Goal: Navigation & Orientation: Understand site structure

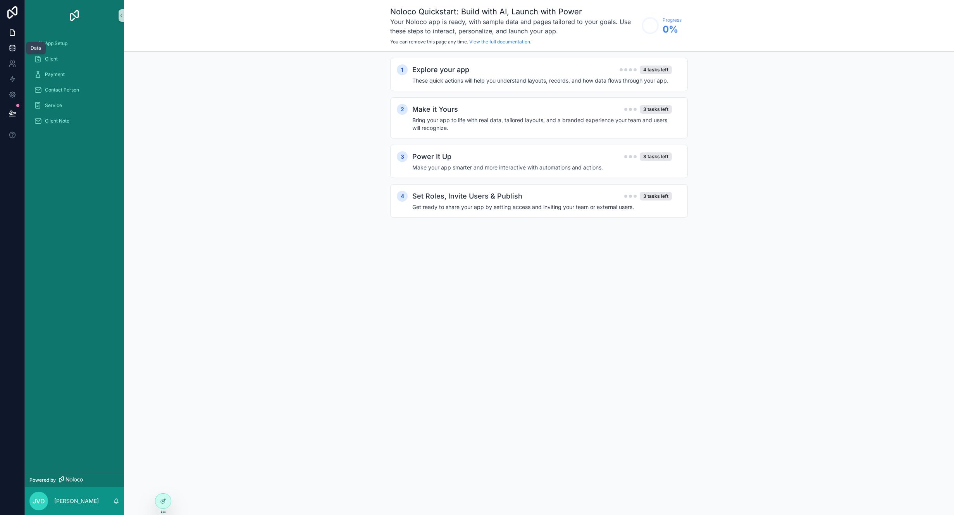
click at [4, 50] on link at bounding box center [12, 47] width 24 height 15
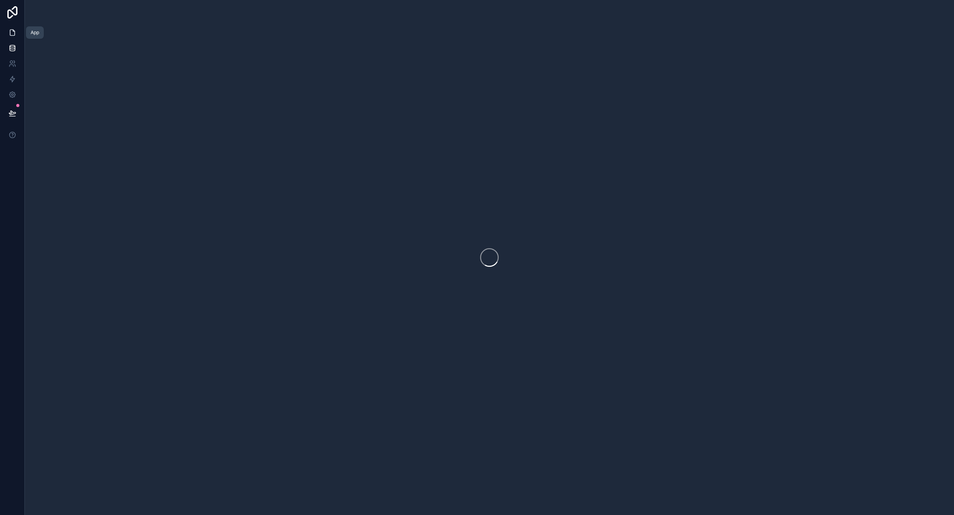
click at [14, 33] on icon at bounding box center [13, 33] width 8 height 8
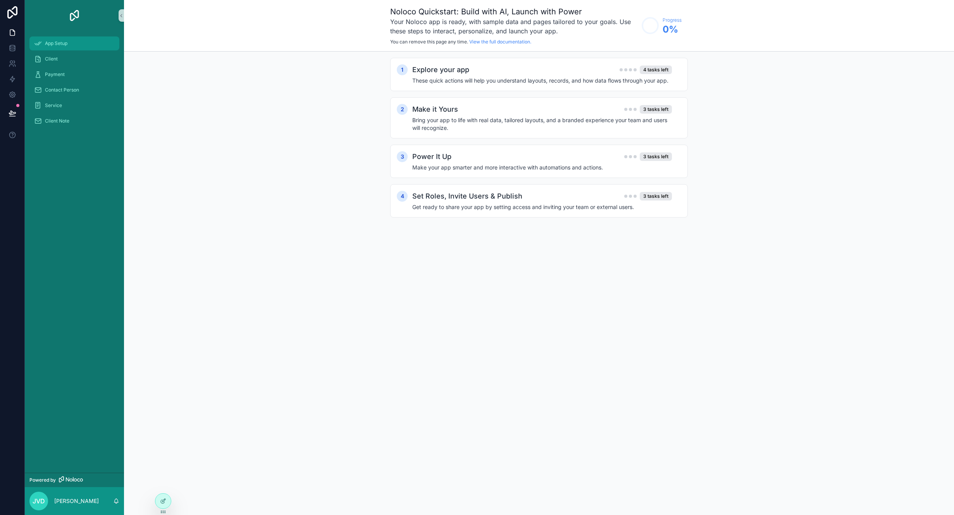
click at [67, 43] on span "App Setup" at bounding box center [56, 43] width 22 height 6
click at [67, 60] on div "Client" at bounding box center [74, 59] width 81 height 12
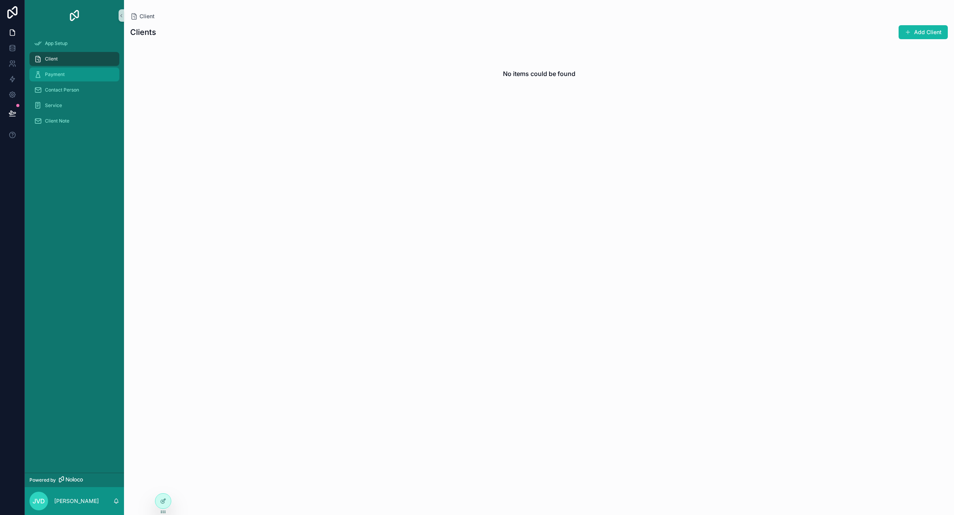
click at [65, 76] on div "Payment" at bounding box center [74, 74] width 81 height 12
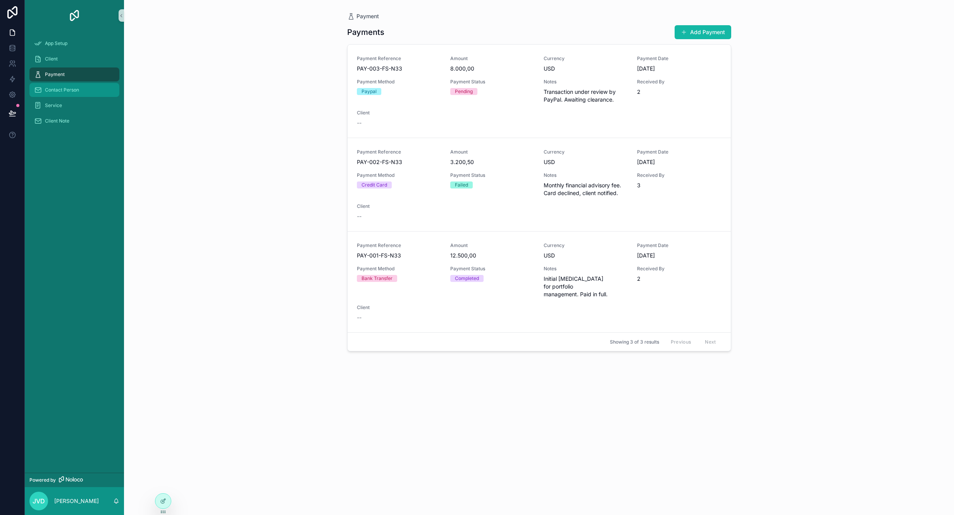
click at [65, 88] on span "Contact Person" at bounding box center [62, 90] width 34 height 6
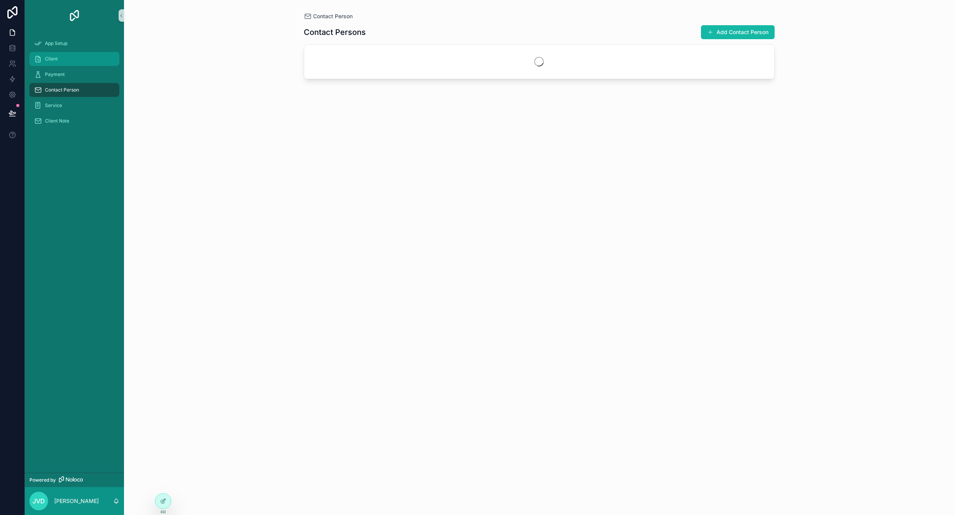
click at [72, 55] on div "Client" at bounding box center [74, 59] width 81 height 12
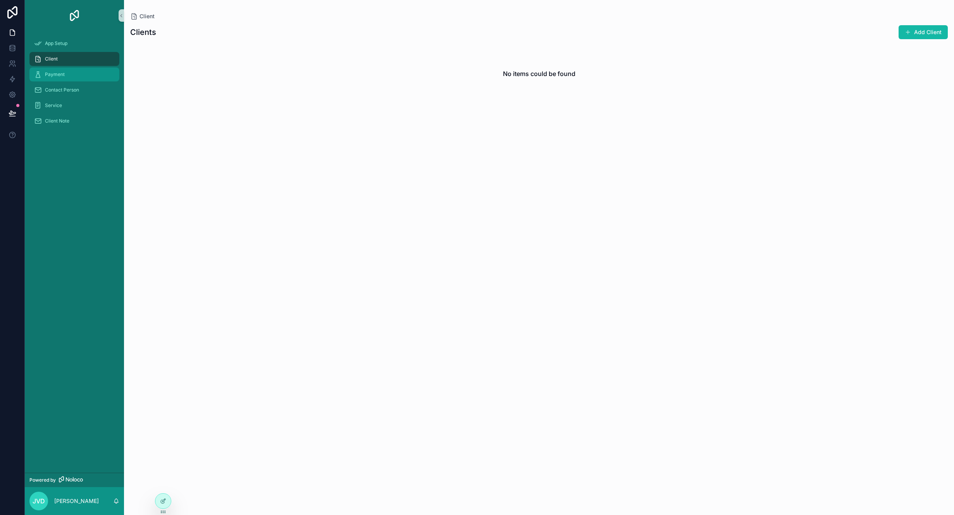
click at [81, 75] on div "Payment" at bounding box center [74, 74] width 81 height 12
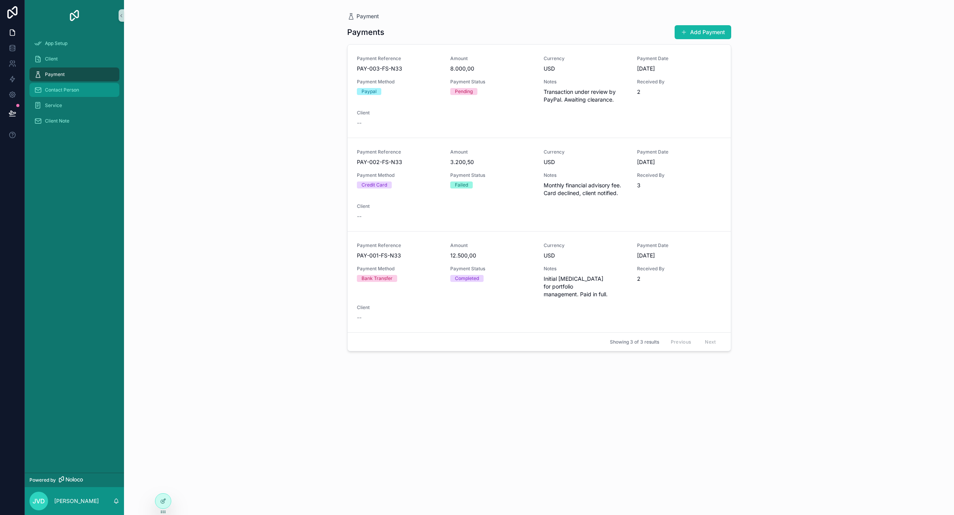
click at [78, 85] on div "Contact Person" at bounding box center [74, 90] width 81 height 12
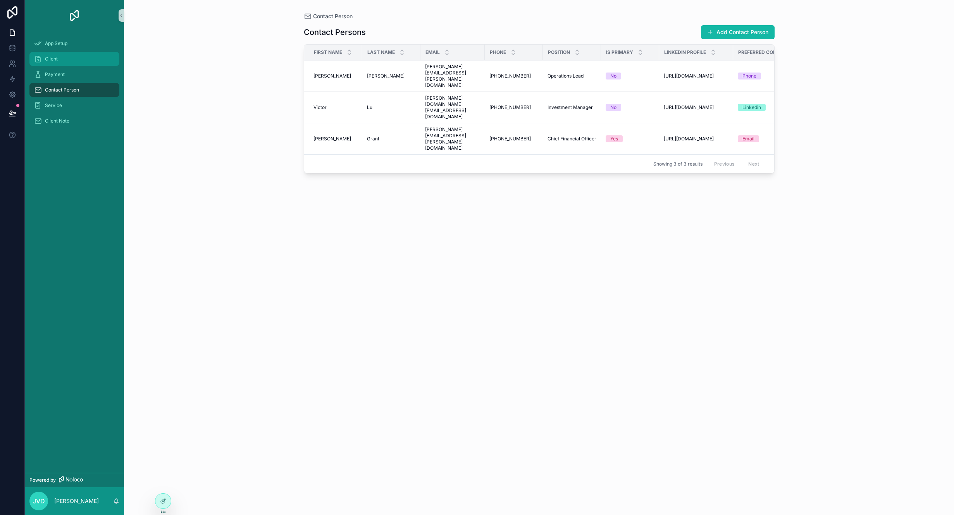
click at [79, 63] on div "Client" at bounding box center [74, 59] width 81 height 12
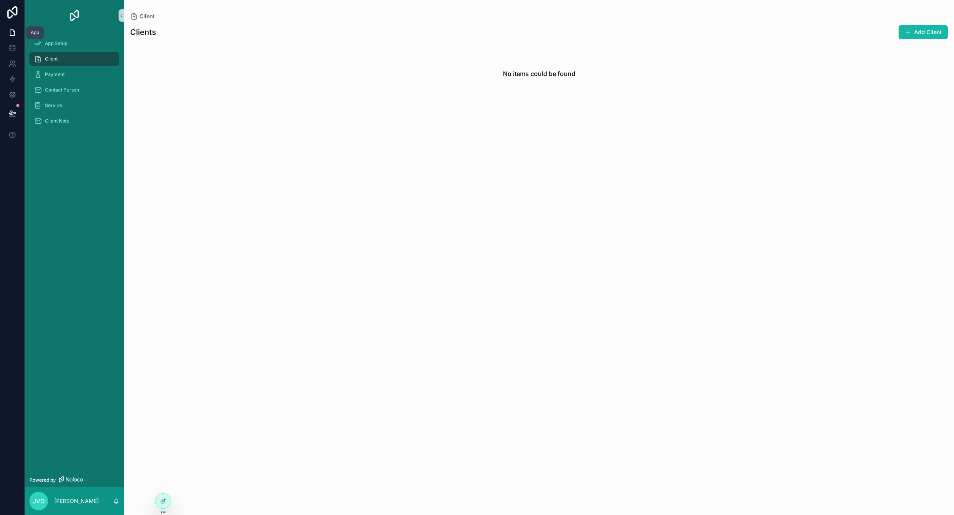
click at [13, 30] on icon at bounding box center [14, 31] width 2 height 2
click at [41, 42] on icon "scrollable content" at bounding box center [38, 44] width 8 height 8
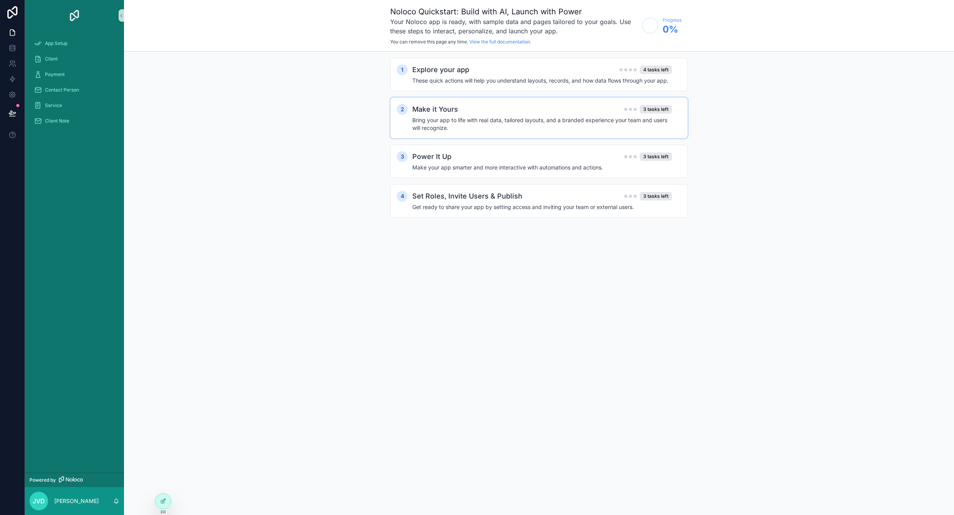
click at [505, 115] on div "Make it Yours 3 tasks left Bring your app to life with real data, tailored layo…" at bounding box center [546, 118] width 269 height 28
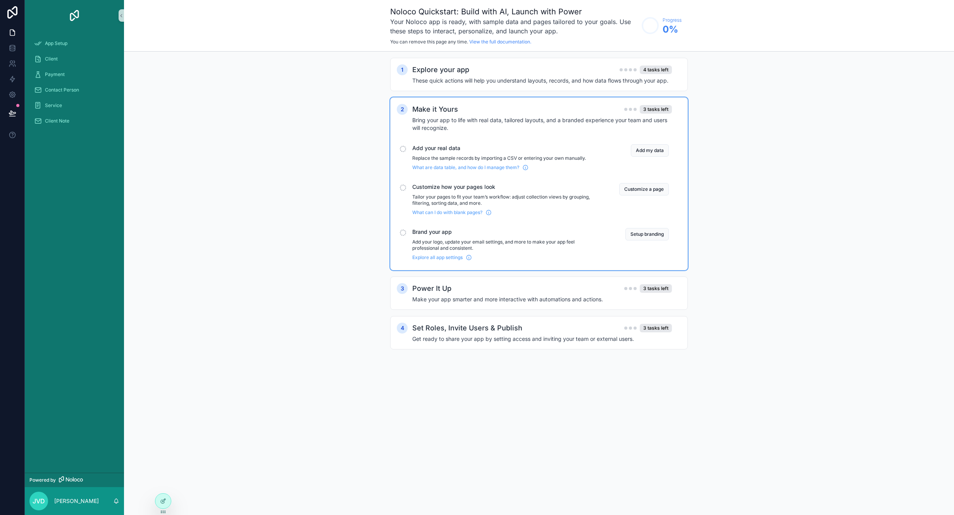
click at [157, 133] on div "1 Explore your app 4 tasks left These quick actions will help you understand la…" at bounding box center [539, 211] width 830 height 319
click at [60, 71] on span "Payment" at bounding box center [55, 74] width 20 height 6
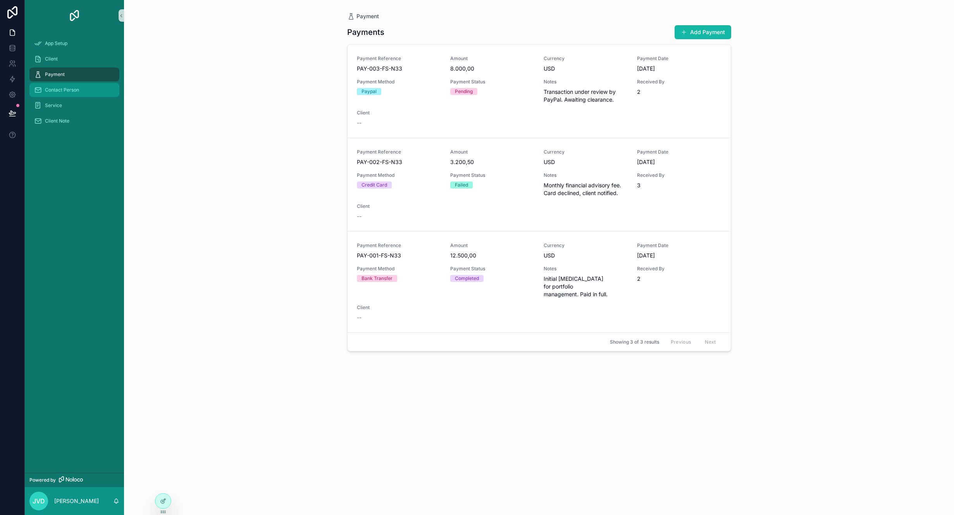
click at [51, 88] on span "Contact Person" at bounding box center [62, 90] width 34 height 6
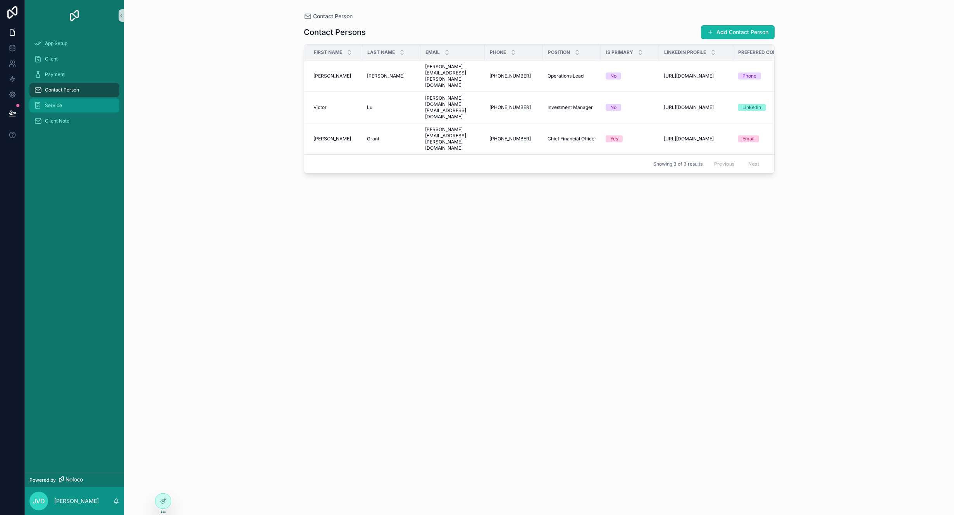
click at [51, 107] on span "Service" at bounding box center [53, 105] width 17 height 6
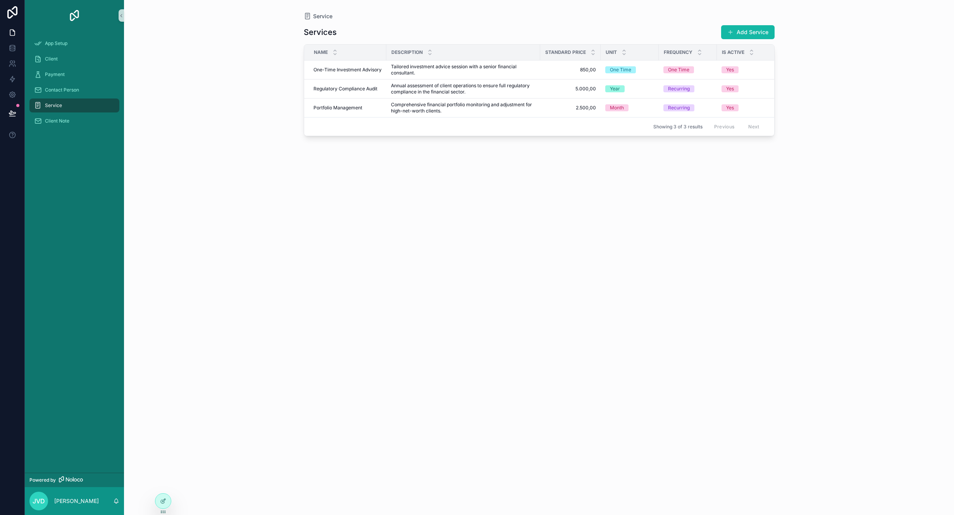
click at [622, 216] on div "Services Add Service Name Description Standard Price Unit Frequency Is Active C…" at bounding box center [539, 262] width 471 height 485
